Goal: Find specific page/section: Find specific page/section

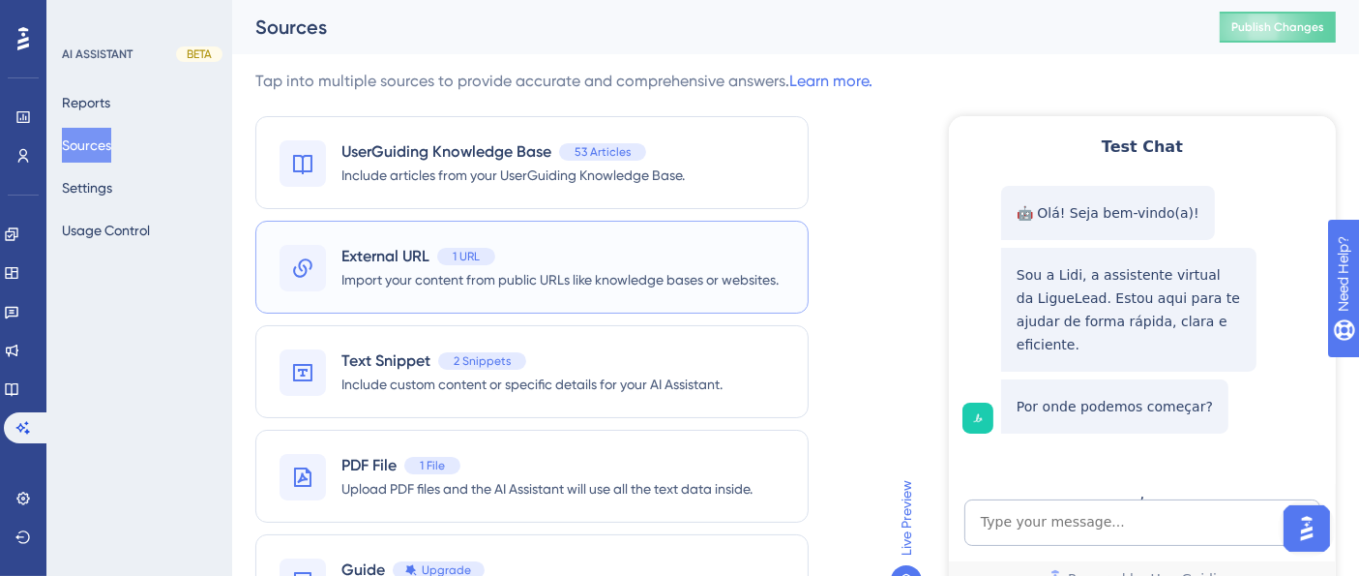
click at [607, 280] on span "Import your content from public URLs like knowledge bases or websites." at bounding box center [559, 279] width 437 height 23
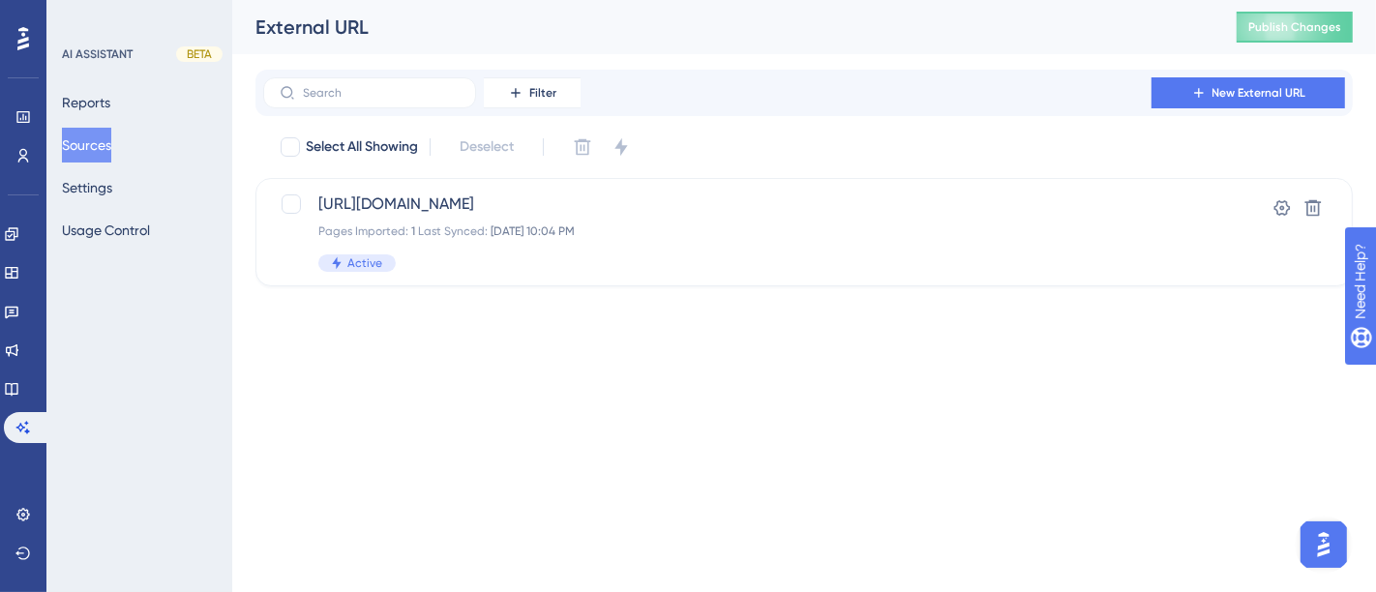
click at [85, 146] on button "Sources" at bounding box center [86, 145] width 49 height 35
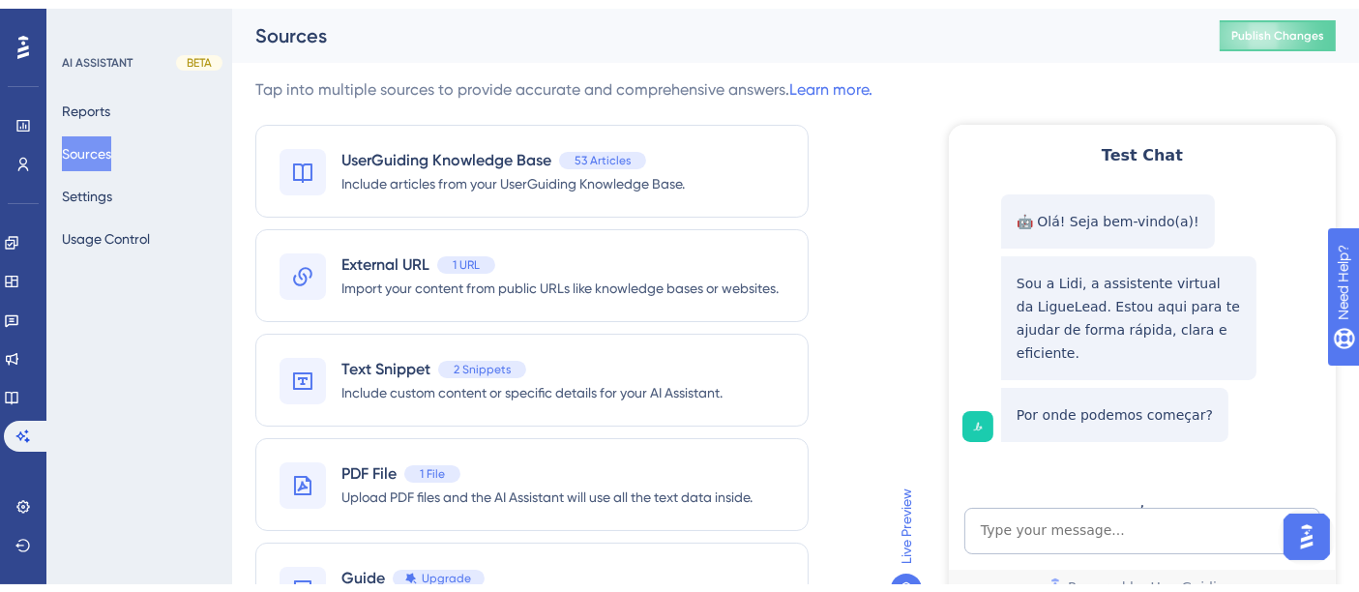
scroll to position [119, 0]
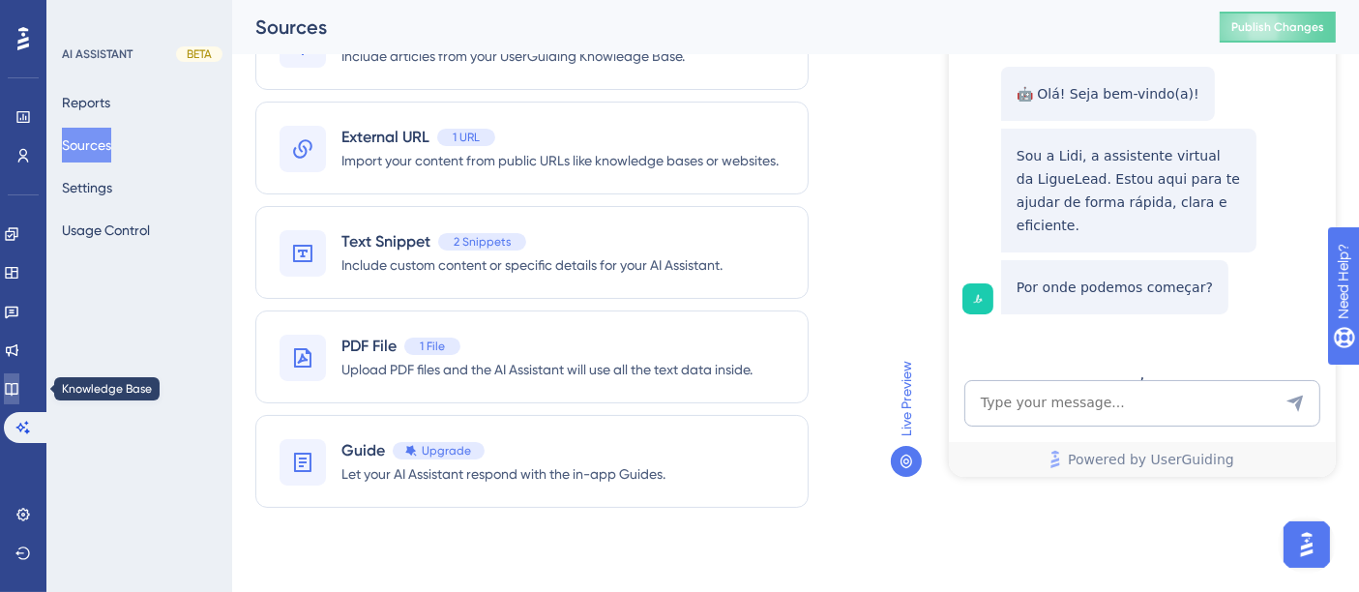
click at [17, 394] on icon at bounding box center [11, 389] width 13 height 13
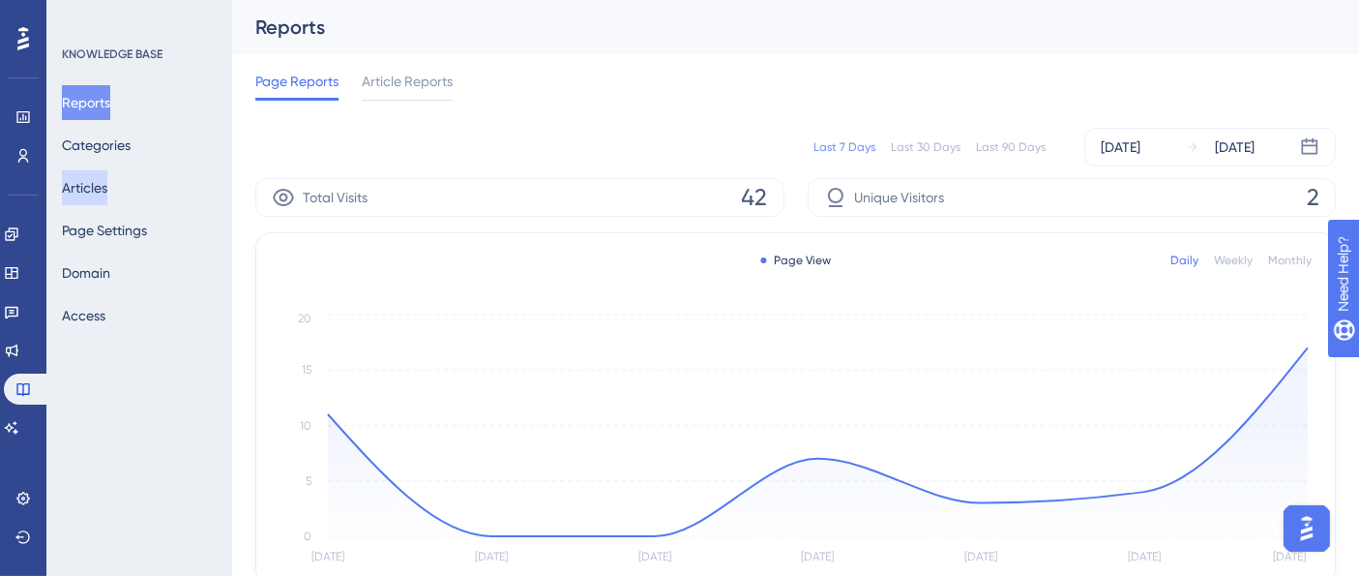
click at [104, 186] on button "Articles" at bounding box center [84, 187] width 45 height 35
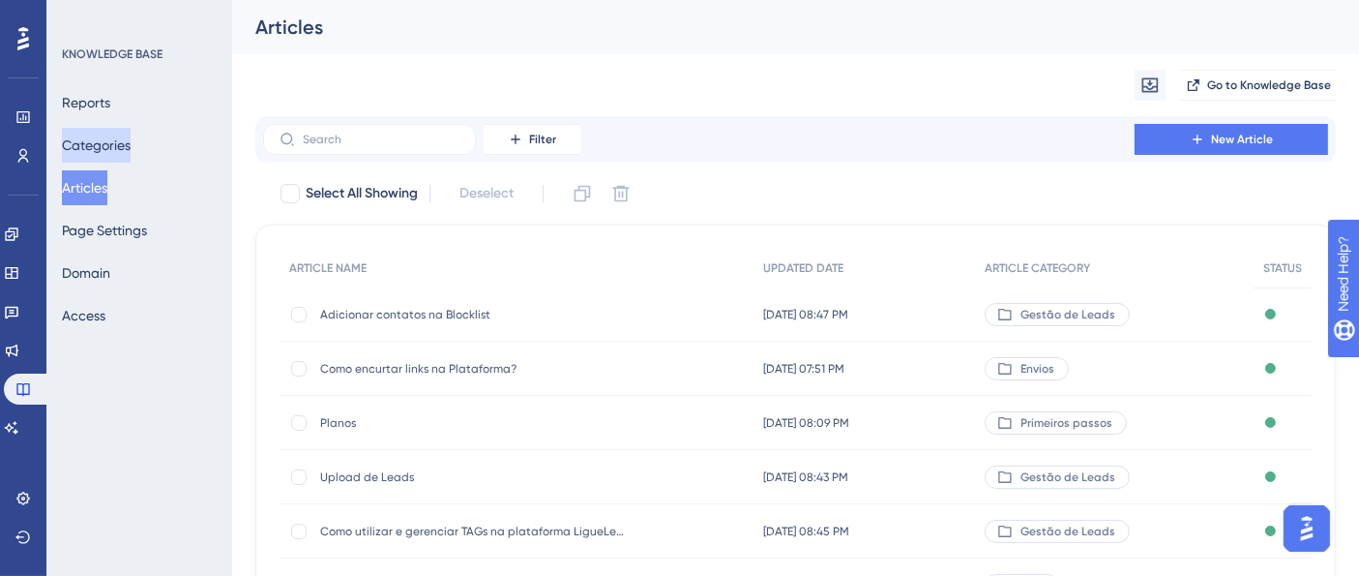
click at [97, 156] on button "Categories" at bounding box center [96, 145] width 69 height 35
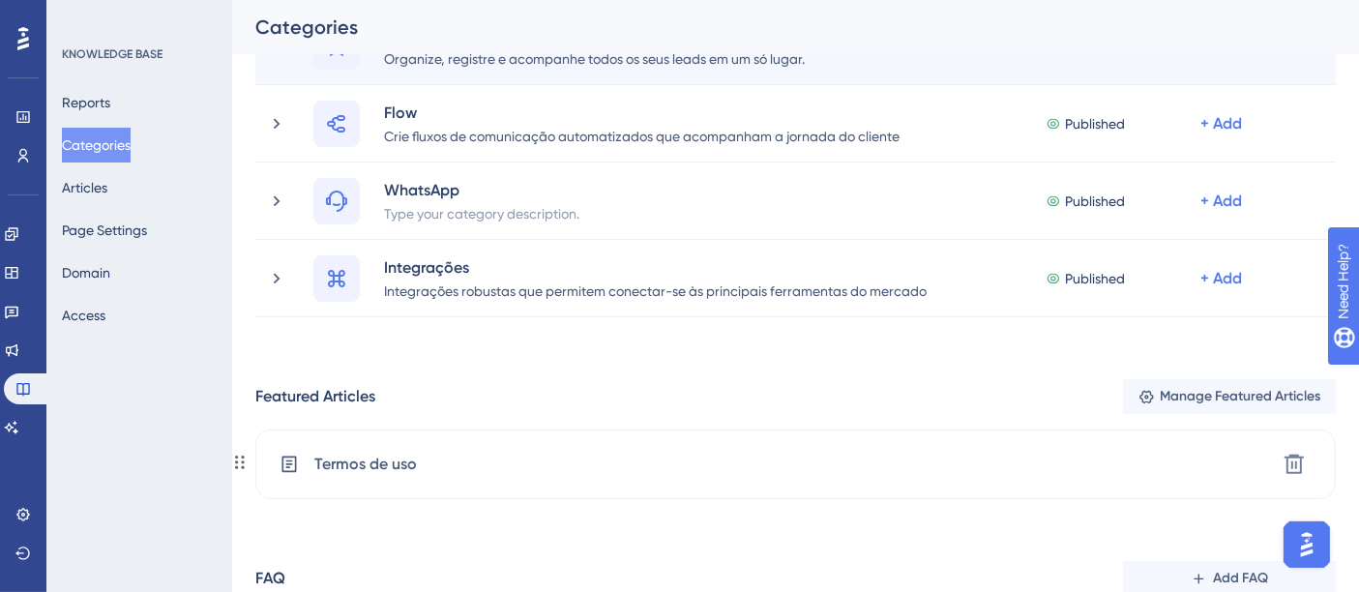
scroll to position [478, 0]
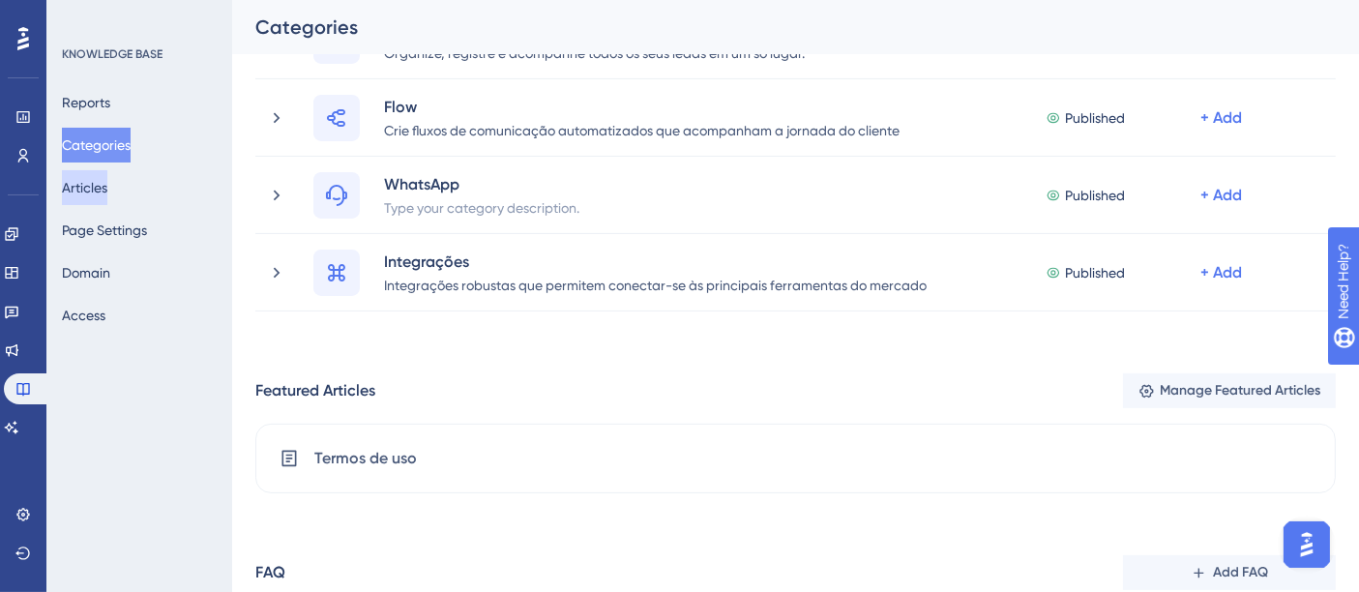
click at [106, 197] on button "Articles" at bounding box center [84, 187] width 45 height 35
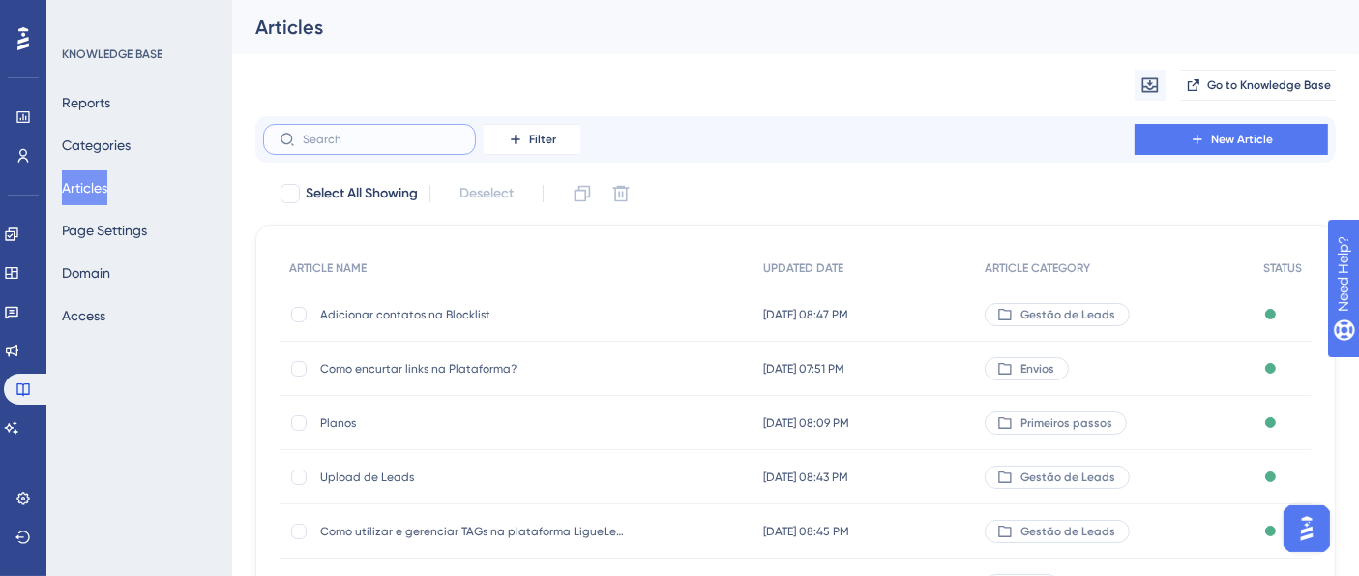
click at [430, 145] on input "text" at bounding box center [381, 140] width 157 height 14
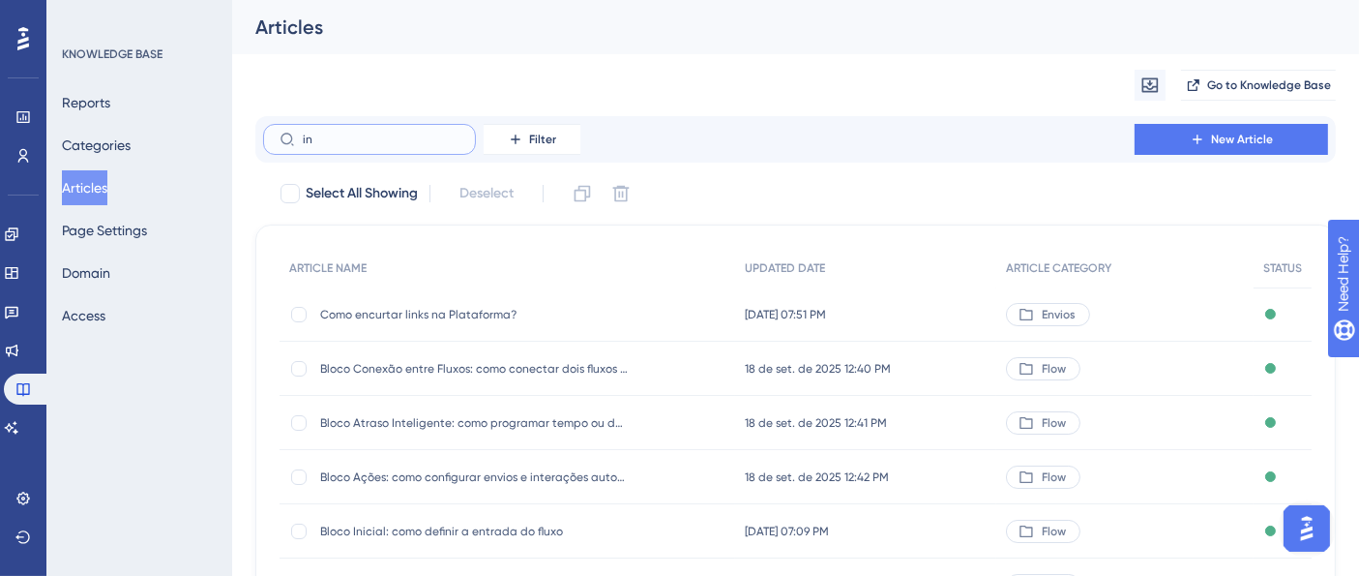
type input "ins"
checkbox input "true"
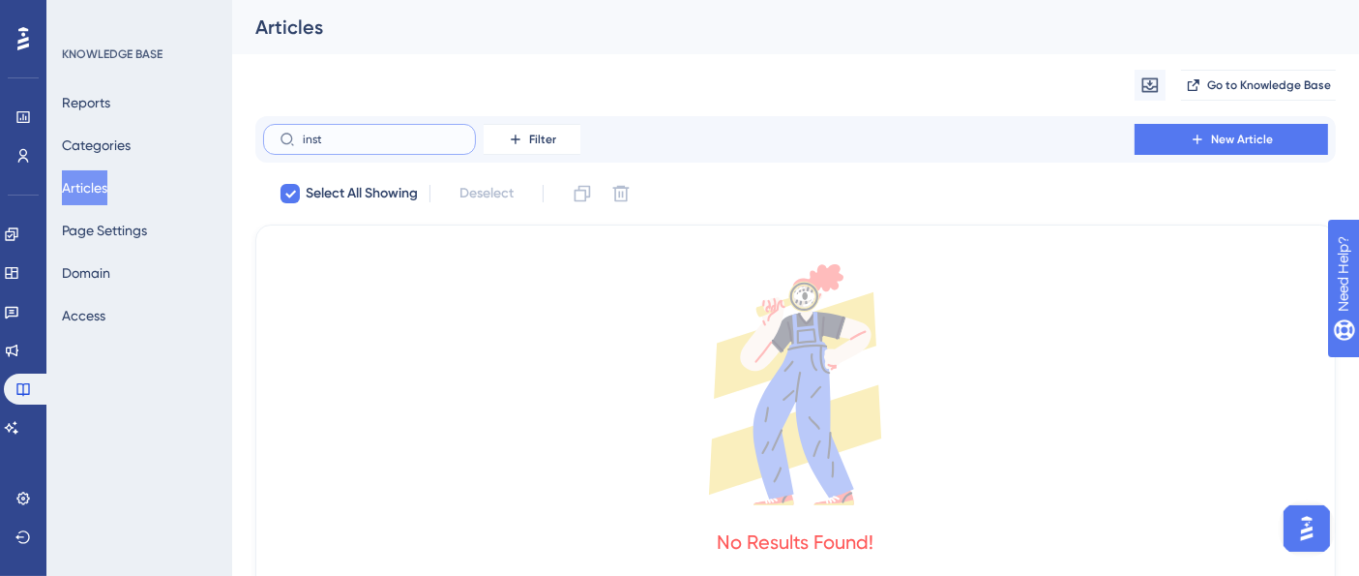
type input "inst"
